Goal: Task Accomplishment & Management: Use online tool/utility

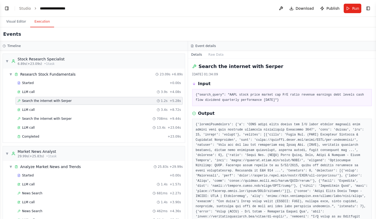
scroll to position [653, 0]
click at [189, 33] on div "Events" at bounding box center [188, 34] width 376 height 14
click at [328, 8] on span "Publish" at bounding box center [332, 8] width 13 height 5
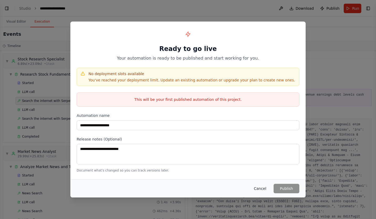
click at [266, 187] on button "Cancel" at bounding box center [260, 188] width 21 height 9
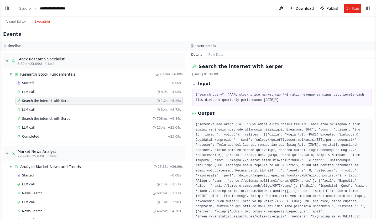
click at [281, 11] on button at bounding box center [281, 8] width 8 height 9
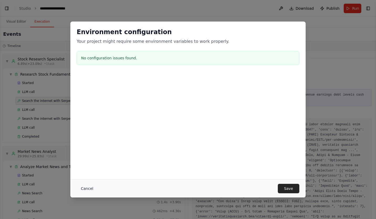
click at [89, 191] on button "Cancel" at bounding box center [87, 188] width 21 height 9
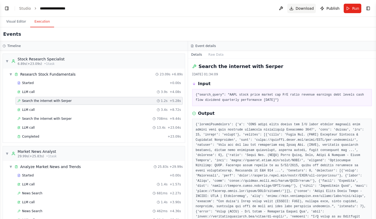
drag, startPoint x: 297, startPoint y: 7, endPoint x: 296, endPoint y: 10, distance: 3.1
click at [297, 8] on span "Download" at bounding box center [305, 8] width 18 height 5
click at [194, 28] on div "Events" at bounding box center [188, 34] width 376 height 14
click at [17, 23] on button "Visual Editor" at bounding box center [16, 21] width 28 height 11
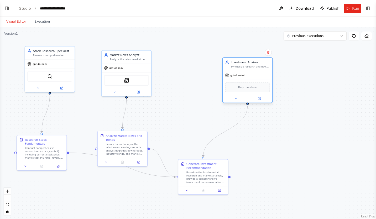
drag, startPoint x: 198, startPoint y: 61, endPoint x: 245, endPoint y: 65, distance: 47.6
click at [245, 65] on div "Investment Advisor Synthesize research and news analysis to provide a comprehen…" at bounding box center [250, 64] width 39 height 8
drag, startPoint x: 247, startPoint y: 63, endPoint x: 236, endPoint y: 63, distance: 10.8
click at [236, 63] on div "Investment Advisor" at bounding box center [246, 62] width 39 height 4
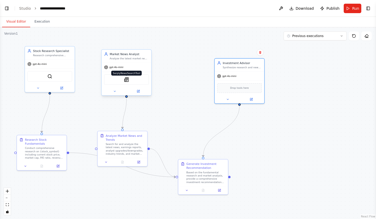
click at [128, 80] on img at bounding box center [126, 79] width 5 height 5
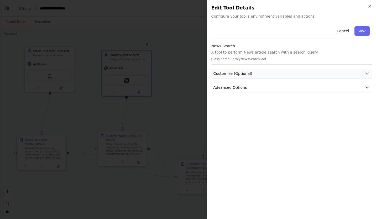
click at [256, 75] on button "Customize (Optional)" at bounding box center [291, 74] width 160 height 10
click at [253, 75] on button "Customize (Optional)" at bounding box center [291, 74] width 160 height 10
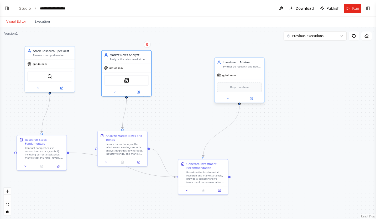
drag, startPoint x: 244, startPoint y: 76, endPoint x: 249, endPoint y: 93, distance: 17.9
click at [244, 76] on div "gpt-4o-mini" at bounding box center [240, 75] width 50 height 9
click at [234, 87] on span "Drop tools here" at bounding box center [239, 87] width 19 height 4
click at [239, 89] on div "Drop tools here" at bounding box center [239, 87] width 45 height 10
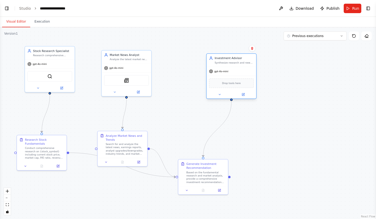
drag, startPoint x: 242, startPoint y: 89, endPoint x: 233, endPoint y: 86, distance: 8.9
click at [233, 86] on div "Drop tools here" at bounding box center [231, 83] width 45 height 10
click at [368, 9] on button "Toggle Right Sidebar" at bounding box center [367, 8] width 7 height 7
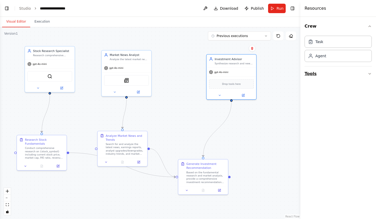
click at [325, 73] on button "Tools" at bounding box center [338, 73] width 67 height 15
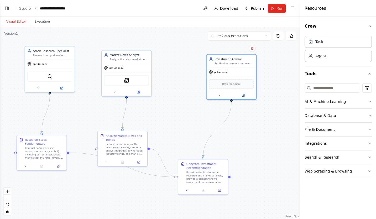
click at [322, 189] on div "Crew Task Agent Tools AI & Machine Learning Database & Data File & Document Int…" at bounding box center [338, 118] width 76 height 202
click at [329, 104] on div "AI & Machine Learning" at bounding box center [325, 101] width 41 height 5
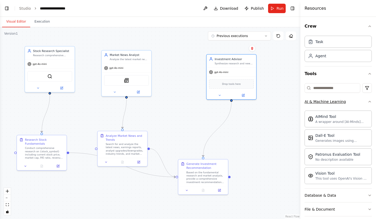
click at [329, 101] on div "AI & Machine Learning" at bounding box center [325, 101] width 41 height 5
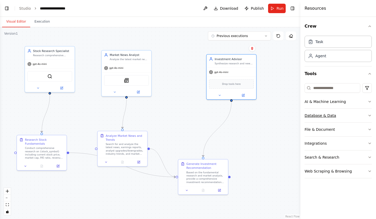
click at [318, 116] on div "Database & Data" at bounding box center [321, 115] width 32 height 5
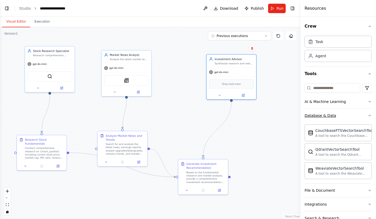
click at [318, 116] on div "Database & Data" at bounding box center [321, 115] width 32 height 5
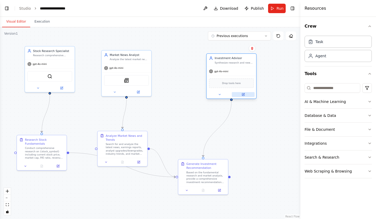
click at [245, 95] on button at bounding box center [243, 94] width 23 height 5
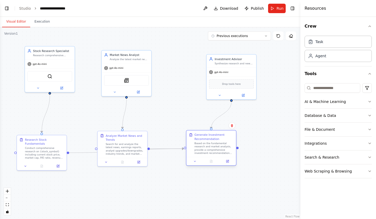
drag, startPoint x: 198, startPoint y: 166, endPoint x: 207, endPoint y: 137, distance: 30.3
click at [207, 137] on div "Generate Investment Recommendation" at bounding box center [214, 137] width 39 height 8
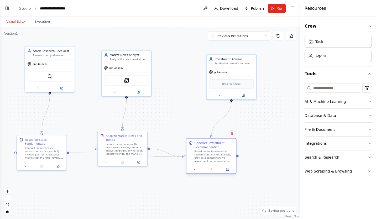
drag, startPoint x: 211, startPoint y: 137, endPoint x: 212, endPoint y: 147, distance: 9.5
click at [212, 147] on div "Generate Investment Recommendation" at bounding box center [214, 145] width 39 height 8
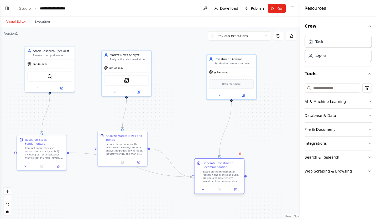
drag, startPoint x: 207, startPoint y: 146, endPoint x: 210, endPoint y: 173, distance: 27.2
click at [213, 169] on div "Generate Investment Recommendation" at bounding box center [221, 165] width 39 height 8
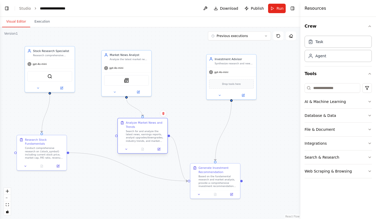
drag, startPoint x: 124, startPoint y: 140, endPoint x: 144, endPoint y: 127, distance: 23.5
click at [144, 127] on div "Analyze Market News and Trends" at bounding box center [145, 125] width 39 height 8
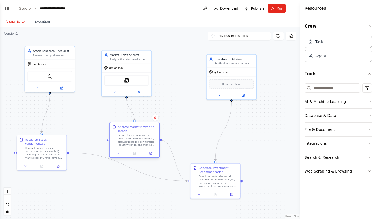
drag, startPoint x: 149, startPoint y: 128, endPoint x: 142, endPoint y: 133, distance: 8.7
click at [142, 133] on div "Analyze Market News and Trends" at bounding box center [137, 129] width 39 height 8
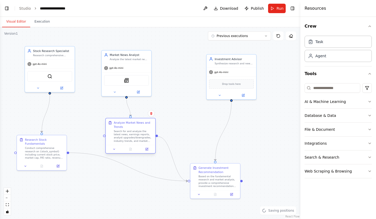
drag, startPoint x: 144, startPoint y: 131, endPoint x: 142, endPoint y: 128, distance: 3.9
click at [142, 128] on div "Analyze Market News and Trends" at bounding box center [133, 125] width 39 height 8
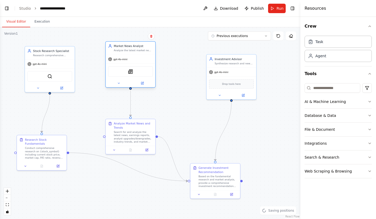
drag, startPoint x: 130, startPoint y: 56, endPoint x: 137, endPoint y: 47, distance: 12.2
click at [137, 47] on div "Market News Analyst Analyze the latest market news, earnings reports, and indus…" at bounding box center [133, 48] width 39 height 8
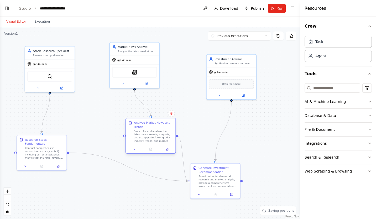
drag, startPoint x: 135, startPoint y: 128, endPoint x: 154, endPoint y: 126, distance: 18.4
click at [154, 126] on div "Analyze Market News and Trends" at bounding box center [153, 125] width 39 height 8
click at [157, 127] on div "Analyze Market News and Trends" at bounding box center [153, 125] width 39 height 8
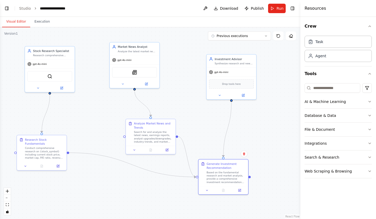
drag, startPoint x: 216, startPoint y: 172, endPoint x: 92, endPoint y: 160, distance: 124.8
click at [226, 169] on div "Generate Investment Recommendation Based on the fundamental research and market…" at bounding box center [226, 173] width 39 height 22
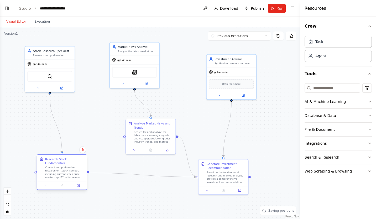
drag, startPoint x: 42, startPoint y: 144, endPoint x: 61, endPoint y: 163, distance: 26.9
click at [61, 163] on div "Research Stock Fundamentals" at bounding box center [64, 161] width 39 height 8
click at [147, 127] on div "Analyze Market News and Trends" at bounding box center [153, 125] width 39 height 8
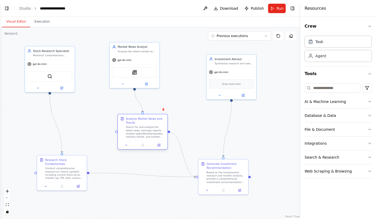
drag, startPoint x: 152, startPoint y: 125, endPoint x: 144, endPoint y: 121, distance: 9.4
click at [144, 121] on div "Analyze Market News and Trends" at bounding box center [145, 121] width 39 height 8
click at [226, 169] on div "Generate Investment Recommendation" at bounding box center [226, 165] width 39 height 8
click at [225, 179] on div "Based on the fundamental research and market analysis, provide a comprehensive …" at bounding box center [226, 176] width 39 height 13
click at [224, 178] on div "Based on the fundamental research and market analysis, provide a comprehensive …" at bounding box center [226, 176] width 39 height 13
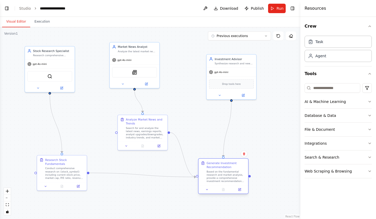
click at [224, 178] on div "Based on the fundamental research and market analysis, provide a comprehensive …" at bounding box center [226, 176] width 39 height 13
click at [239, 191] on icon at bounding box center [239, 189] width 3 height 3
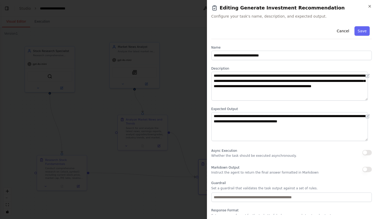
scroll to position [18, 0]
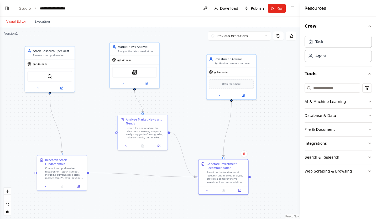
click at [183, 108] on div ".deletable-edge-delete-btn { width: 20px; height: 20px; border: 0px solid #ffff…" at bounding box center [150, 123] width 300 height 192
click at [41, 22] on button "Execution" at bounding box center [42, 21] width 24 height 11
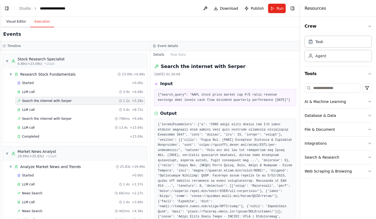
click at [17, 21] on button "Visual Editor" at bounding box center [16, 21] width 28 height 11
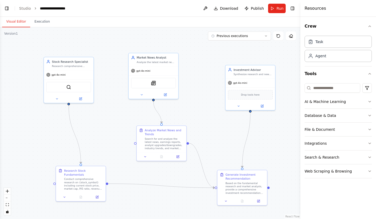
drag, startPoint x: 200, startPoint y: 119, endPoint x: 220, endPoint y: 128, distance: 22.2
click at [220, 128] on div ".deletable-edge-delete-btn { width: 20px; height: 20px; border: 0px solid #ffff…" at bounding box center [150, 123] width 300 height 192
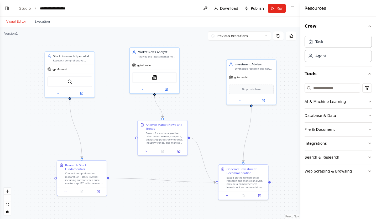
drag, startPoint x: 204, startPoint y: 127, endPoint x: 204, endPoint y: 122, distance: 4.5
click at [204, 122] on div ".deletable-edge-delete-btn { width: 20px; height: 20px; border: 0px solid #ffff…" at bounding box center [150, 123] width 300 height 192
click at [201, 102] on div ".deletable-edge-delete-btn { width: 20px; height: 20px; border: 0px solid #ffff…" at bounding box center [150, 123] width 300 height 192
click at [248, 36] on button "Previous executions" at bounding box center [239, 36] width 63 height 9
click at [227, 45] on div "2h 9m ago" at bounding box center [242, 46] width 53 height 4
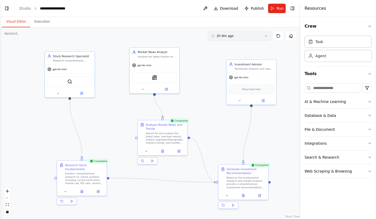
click at [246, 36] on button "2h 9m ago" at bounding box center [239, 36] width 63 height 9
click at [224, 46] on span "Clear selection" at bounding box center [227, 46] width 23 height 4
click at [278, 37] on icon at bounding box center [278, 36] width 4 height 4
click at [264, 37] on button "Previous executions" at bounding box center [239, 36] width 63 height 9
click at [208, 62] on div ".deletable-edge-delete-btn { width: 20px; height: 20px; border: 0px solid #ffff…" at bounding box center [150, 123] width 300 height 192
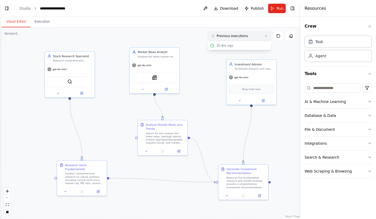
click at [250, 36] on button "Previous executions" at bounding box center [239, 36] width 63 height 9
click at [239, 37] on span "Previous executions" at bounding box center [232, 36] width 31 height 4
click at [222, 48] on button "2h 9m ago" at bounding box center [239, 45] width 63 height 8
click at [238, 40] on button "2h 9m ago" at bounding box center [239, 36] width 63 height 9
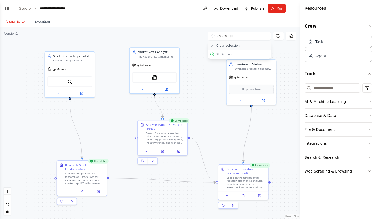
click at [230, 47] on span "Clear selection" at bounding box center [227, 46] width 23 height 4
click at [206, 125] on div ".deletable-edge-delete-btn { width: 20px; height: 20px; border: 0px solid #ffff…" at bounding box center [150, 123] width 300 height 192
click at [161, 139] on div "Search for and analyze the latest news, earnings reports, analyst upgrades/down…" at bounding box center [165, 137] width 39 height 13
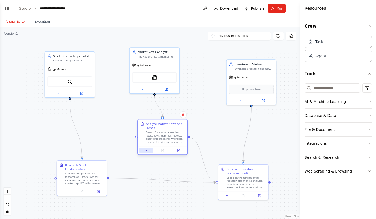
click at [147, 151] on icon at bounding box center [146, 150] width 3 height 3
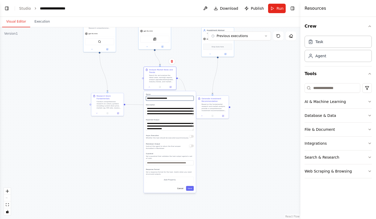
drag, startPoint x: 189, startPoint y: 135, endPoint x: 191, endPoint y: 76, distance: 59.6
click at [191, 76] on div ".deletable-edge-delete-btn { width: 20px; height: 20px; border: 0px solid #ffff…" at bounding box center [150, 123] width 300 height 192
click at [160, 102] on div "**********" at bounding box center [170, 142] width 52 height 102
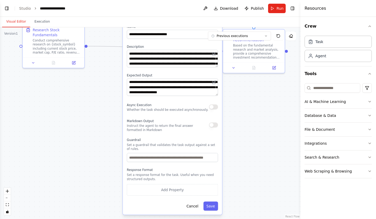
drag, startPoint x: 218, startPoint y: 176, endPoint x: 254, endPoint y: 143, distance: 48.5
click at [254, 143] on div ".deletable-edge-delete-btn { width: 20px; height: 20px; border: 0px solid #ffff…" at bounding box center [150, 123] width 300 height 192
click at [169, 194] on button "Add Property" at bounding box center [172, 190] width 91 height 12
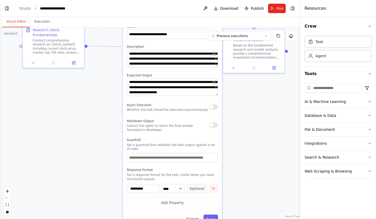
click at [214, 189] on icon "button" at bounding box center [213, 188] width 4 height 4
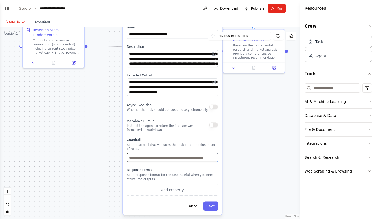
click at [159, 158] on input "text" at bounding box center [172, 157] width 91 height 9
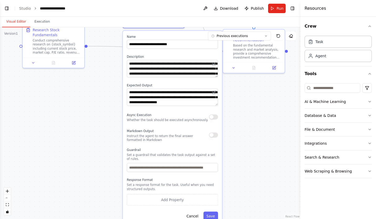
drag, startPoint x: 141, startPoint y: 125, endPoint x: 141, endPoint y: 136, distance: 11.3
click at [141, 136] on p "Instruct the agent to return the final answer formatted in Markdown" at bounding box center [168, 138] width 82 height 8
click at [169, 135] on p "Instruct the agent to return the final answer formatted in Markdown" at bounding box center [168, 138] width 82 height 8
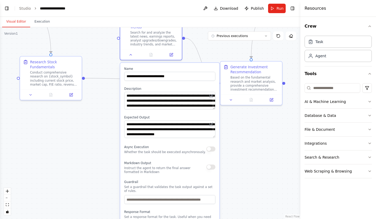
drag, startPoint x: 238, startPoint y: 128, endPoint x: 235, endPoint y: 160, distance: 32.1
click at [235, 160] on div ".deletable-edge-delete-btn { width: 20px; height: 20px; border: 0px solid #ffff…" at bounding box center [150, 123] width 300 height 192
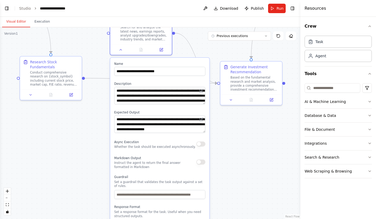
drag, startPoint x: 172, startPoint y: 66, endPoint x: 161, endPoint y: 62, distance: 11.7
click at [161, 62] on div "**********" at bounding box center [159, 155] width 99 height 194
drag, startPoint x: 148, startPoint y: 62, endPoint x: 143, endPoint y: 77, distance: 15.0
click at [143, 66] on label "Name" at bounding box center [159, 64] width 91 height 4
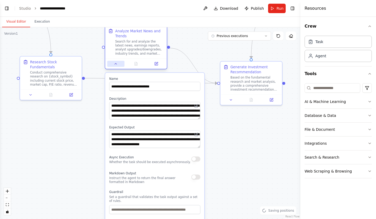
click at [116, 62] on icon at bounding box center [116, 64] width 4 height 4
click at [117, 67] on div at bounding box center [136, 64] width 62 height 10
click at [116, 64] on icon at bounding box center [116, 63] width 2 height 1
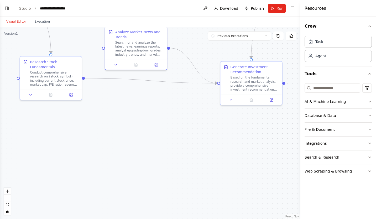
click at [165, 122] on div ".deletable-edge-delete-btn { width: 20px; height: 20px; border: 0px solid #ffff…" at bounding box center [150, 123] width 300 height 192
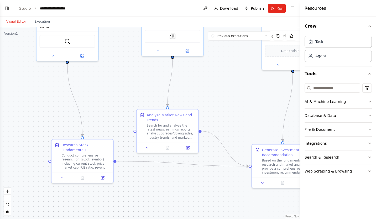
drag, startPoint x: 167, startPoint y: 124, endPoint x: 198, endPoint y: 209, distance: 90.6
click at [198, 209] on div ".deletable-edge-delete-btn { width: 20px; height: 20px; border: 0px solid #ffff…" at bounding box center [150, 123] width 300 height 192
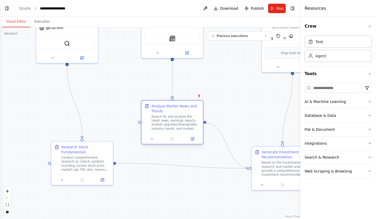
drag, startPoint x: 161, startPoint y: 120, endPoint x: 165, endPoint y: 103, distance: 16.9
click at [165, 103] on div "Analyze Market News and Trends" at bounding box center [175, 108] width 49 height 10
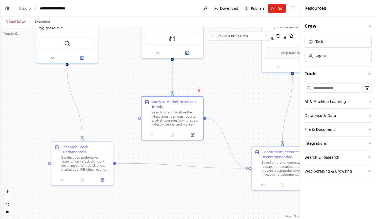
click at [109, 89] on div ".deletable-edge-delete-btn { width: 20px; height: 20px; border: 0px solid #ffff…" at bounding box center [150, 123] width 300 height 192
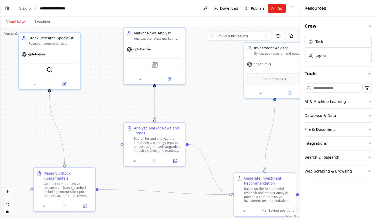
drag, startPoint x: 227, startPoint y: 90, endPoint x: 209, endPoint y: 116, distance: 32.0
click at [209, 116] on div ".deletable-edge-delete-btn { width: 20px; height: 20px; border: 0px solid #ffff…" at bounding box center [150, 123] width 300 height 192
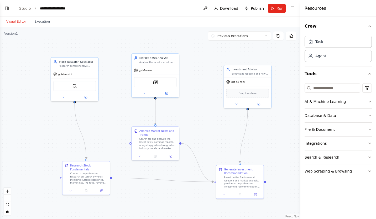
drag, startPoint x: 212, startPoint y: 101, endPoint x: 200, endPoint y: 106, distance: 13.0
click at [200, 106] on div ".deletable-edge-delete-btn { width: 20px; height: 20px; border: 0px solid #ffff…" at bounding box center [150, 123] width 300 height 192
click at [203, 113] on div ".deletable-edge-delete-btn { width: 20px; height: 20px; border: 0px solid #ffff…" at bounding box center [150, 123] width 300 height 192
click at [203, 114] on div ".deletable-edge-delete-btn { width: 20px; height: 20px; border: 0px solid #ffff…" at bounding box center [150, 123] width 300 height 192
click at [272, 142] on div ".deletable-edge-delete-btn { width: 20px; height: 20px; border: 0px solid #ffff…" at bounding box center [150, 123] width 300 height 192
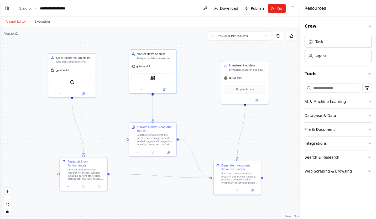
drag, startPoint x: 198, startPoint y: 132, endPoint x: 195, endPoint y: 128, distance: 4.7
click at [195, 128] on div ".deletable-edge-delete-btn { width: 20px; height: 20px; border: 0px solid #ffff…" at bounding box center [150, 123] width 300 height 192
click at [185, 105] on div ".deletable-edge-delete-btn { width: 20px; height: 20px; border: 0px solid #ffff…" at bounding box center [150, 123] width 300 height 192
click at [190, 110] on div ".deletable-edge-delete-btn { width: 20px; height: 20px; border: 0px solid #ffff…" at bounding box center [150, 123] width 300 height 192
drag, startPoint x: 201, startPoint y: 113, endPoint x: 192, endPoint y: 113, distance: 9.2
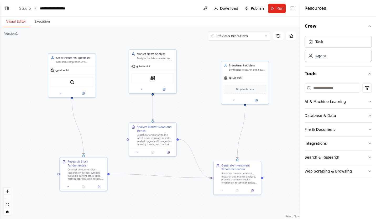
click at [192, 113] on div ".deletable-edge-delete-btn { width: 20px; height: 20px; border: 0px solid #ffff…" at bounding box center [150, 123] width 300 height 192
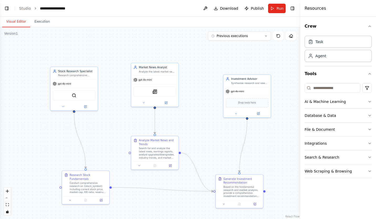
drag, startPoint x: 195, startPoint y: 107, endPoint x: 197, endPoint y: 118, distance: 11.2
click at [197, 118] on div ".deletable-edge-delete-btn { width: 20px; height: 20px; border: 0px solid #ffff…" at bounding box center [150, 123] width 300 height 192
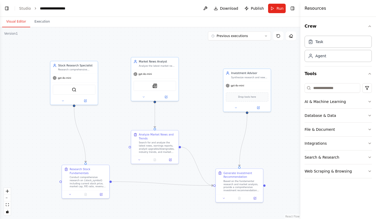
drag, startPoint x: 204, startPoint y: 128, endPoint x: 203, endPoint y: 116, distance: 11.6
click at [203, 116] on div ".deletable-edge-delete-btn { width: 20px; height: 20px; border: 0px solid #ffff…" at bounding box center [150, 123] width 300 height 192
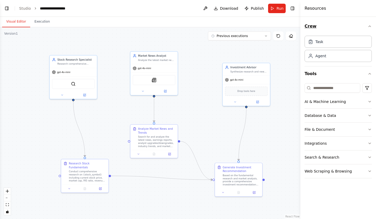
click at [370, 27] on icon "button" at bounding box center [370, 26] width 4 height 4
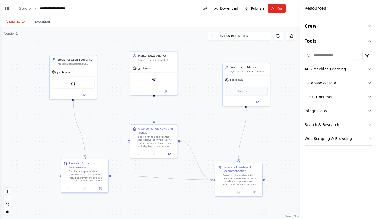
click at [370, 27] on icon "button" at bounding box center [370, 26] width 4 height 4
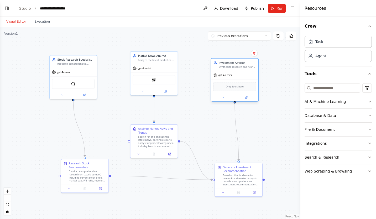
drag, startPoint x: 247, startPoint y: 71, endPoint x: 233, endPoint y: 66, distance: 15.6
click at [233, 66] on div "Synthesize research and news analysis to provide a comprehensive investment rec…" at bounding box center [237, 66] width 37 height 3
click at [197, 82] on div ".deletable-edge-delete-btn { width: 20px; height: 20px; border: 0px solid #ffff…" at bounding box center [150, 123] width 300 height 192
click at [197, 124] on div ".deletable-edge-delete-btn { width: 20px; height: 20px; border: 0px solid #ffff…" at bounding box center [150, 123] width 300 height 192
click at [37, 156] on div ".deletable-edge-delete-btn { width: 20px; height: 20px; border: 0px solid #ffff…" at bounding box center [150, 123] width 300 height 192
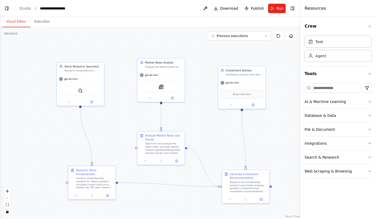
drag, startPoint x: 202, startPoint y: 125, endPoint x: 209, endPoint y: 130, distance: 8.8
click at [209, 130] on div ".deletable-edge-delete-btn { width: 20px; height: 20px; border: 0px solid #ffff…" at bounding box center [150, 123] width 300 height 192
click at [203, 126] on div ".deletable-edge-delete-btn { width: 20px; height: 20px; border: 0px solid #ffff…" at bounding box center [150, 123] width 300 height 192
click at [180, 116] on div ".deletable-edge-delete-btn { width: 20px; height: 20px; border: 0px solid #ffff…" at bounding box center [150, 123] width 300 height 192
click at [161, 116] on icon "Edge from a62db872-eb83-4248-80c5-199a031f3314 to e1064e4a-7fba-4eb9-8f37-8b77d…" at bounding box center [161, 114] width 0 height 25
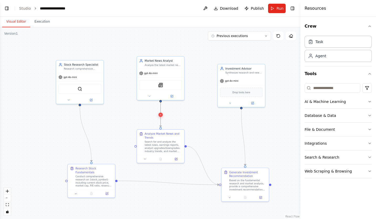
click at [161, 115] on icon at bounding box center [160, 114] width 3 height 3
click at [175, 115] on div ".deletable-edge-delete-btn { width: 20px; height: 20px; border: 0px solid #ffff…" at bounding box center [150, 123] width 300 height 192
drag, startPoint x: 161, startPoint y: 101, endPoint x: 161, endPoint y: 129, distance: 27.8
click at [161, 129] on div "Stock Research Specialist Research comprehensive information about {stock_symbo…" at bounding box center [162, 111] width 220 height 140
click at [185, 120] on div ".deletable-edge-delete-btn { width: 20px; height: 20px; border: 0px solid #ffff…" at bounding box center [150, 123] width 300 height 192
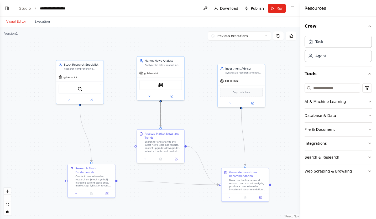
click at [161, 118] on icon "Edge from a62db872-eb83-4248-80c5-199a031f3314 to e1064e4a-7fba-4eb9-8f37-8b77d…" at bounding box center [161, 114] width 0 height 25
click at [210, 121] on div ".deletable-edge-delete-btn { width: 20px; height: 20px; border: 0px solid #ffff…" at bounding box center [150, 123] width 300 height 192
click at [160, 145] on div "Search for and analyze the latest news, earnings reports, analyst upgrades/down…" at bounding box center [163, 146] width 37 height 12
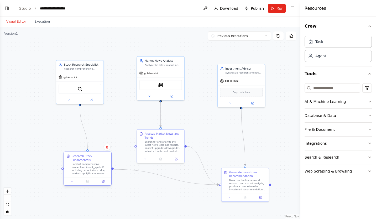
drag, startPoint x: 100, startPoint y: 173, endPoint x: 96, endPoint y: 161, distance: 12.8
click at [96, 161] on div "Research Stock Fundamentals" at bounding box center [90, 158] width 37 height 8
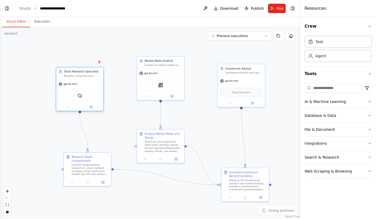
drag, startPoint x: 90, startPoint y: 65, endPoint x: 89, endPoint y: 74, distance: 8.4
click at [89, 74] on div "Stock Research Specialist Research comprehensive information about {stock_symbo…" at bounding box center [82, 74] width 37 height 8
click at [128, 55] on div ".deletable-edge-delete-btn { width: 20px; height: 20px; border: 0px solid #ffff…" at bounding box center [150, 123] width 300 height 192
click at [118, 52] on div ".deletable-edge-delete-btn { width: 20px; height: 20px; border: 0px solid #ffff…" at bounding box center [150, 123] width 300 height 192
